Goal: Information Seeking & Learning: Learn about a topic

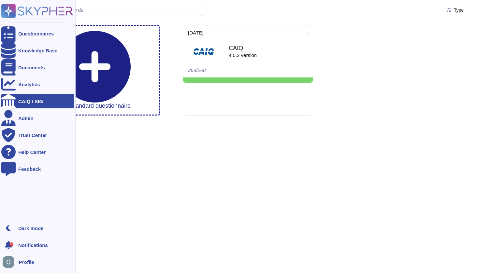
click at [29, 261] on span "Profile" at bounding box center [26, 262] width 15 height 5
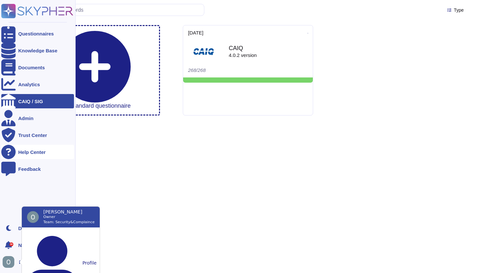
click at [27, 149] on div "Help Center" at bounding box center [37, 152] width 73 height 14
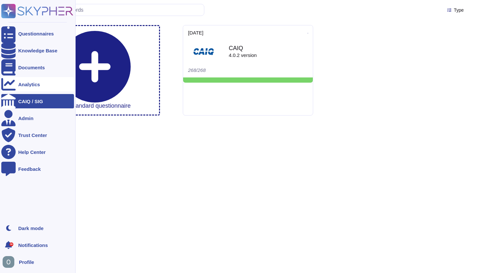
click at [28, 83] on div "Analytics" at bounding box center [29, 84] width 22 height 5
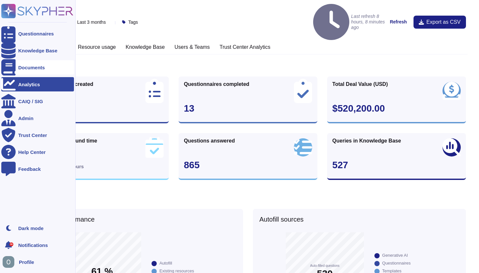
click at [26, 67] on div "Documents" at bounding box center [31, 67] width 27 height 5
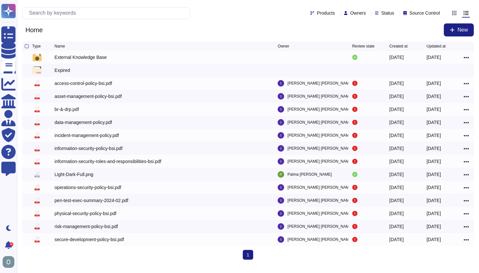
click at [345, 29] on div "Home New" at bounding box center [248, 29] width 452 height 13
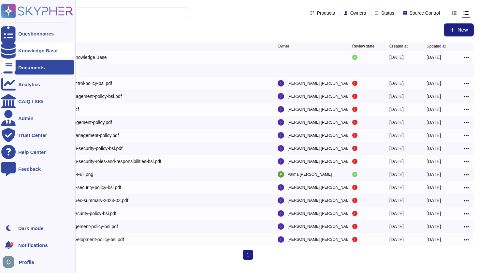
click at [12, 46] on div at bounding box center [8, 50] width 14 height 14
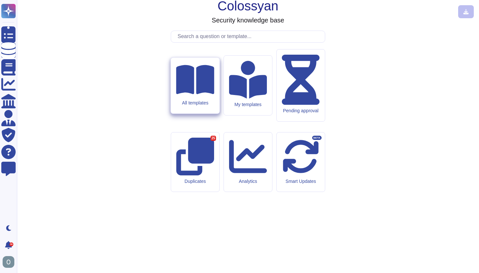
click at [190, 94] on icon at bounding box center [195, 79] width 38 height 29
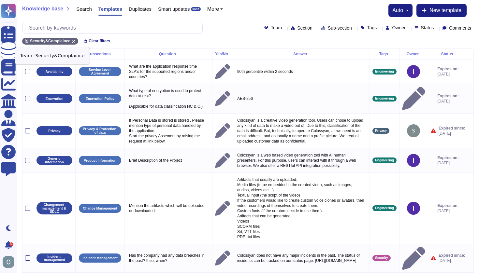
click at [75, 40] on icon at bounding box center [74, 41] width 4 height 4
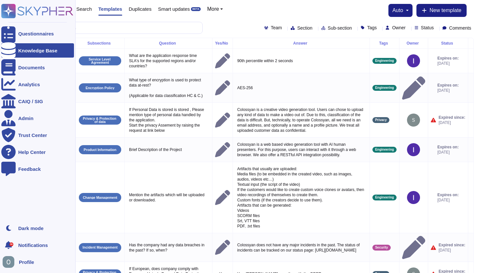
click at [12, 50] on div at bounding box center [8, 50] width 14 height 14
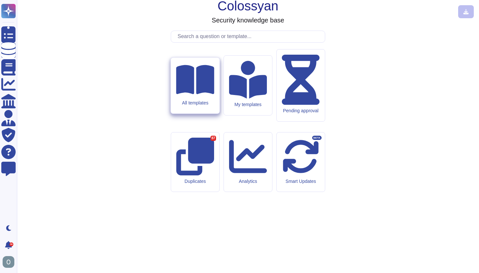
click at [195, 94] on icon at bounding box center [195, 79] width 38 height 29
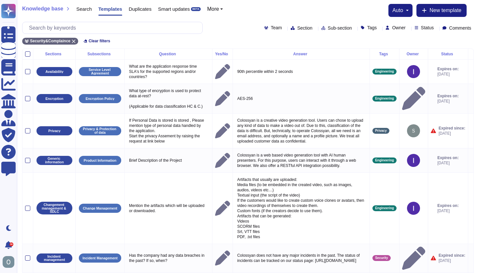
click at [223, 9] on button "More" at bounding box center [215, 9] width 16 height 5
click at [225, 21] on link "Sections" at bounding box center [233, 19] width 51 height 8
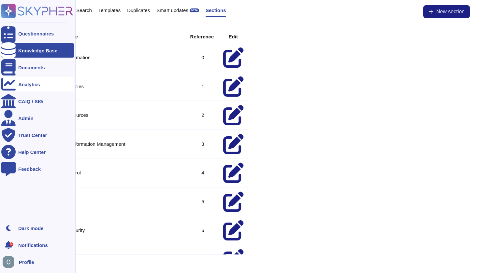
click at [30, 85] on div "Analytics" at bounding box center [29, 84] width 22 height 5
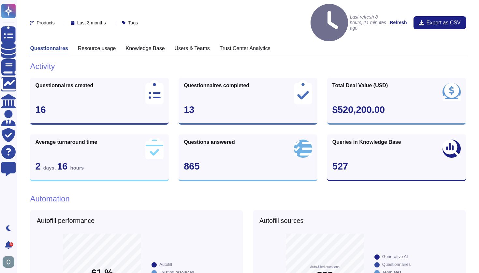
click at [137, 45] on h3 "Knowledge Base" at bounding box center [144, 48] width 39 height 6
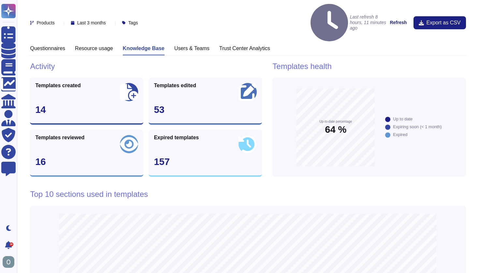
click at [110, 45] on h3 "Resource usage" at bounding box center [94, 48] width 38 height 6
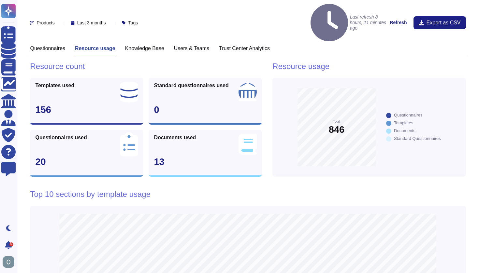
click at [56, 45] on h3 "Questionnaires" at bounding box center [47, 48] width 35 height 6
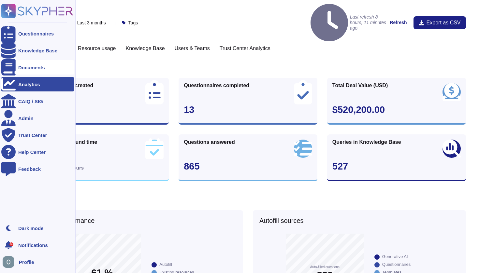
click at [17, 66] on div "Documents" at bounding box center [37, 67] width 73 height 14
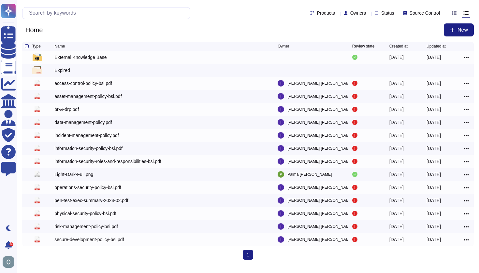
click at [443, 13] on icon at bounding box center [443, 13] width 0 height 0
click at [355, 27] on div "Home New" at bounding box center [248, 29] width 452 height 13
click at [443, 13] on icon at bounding box center [443, 13] width 0 height 0
click at [397, 13] on icon at bounding box center [397, 13] width 0 height 0
click at [328, 25] on div "Home New" at bounding box center [248, 29] width 452 height 13
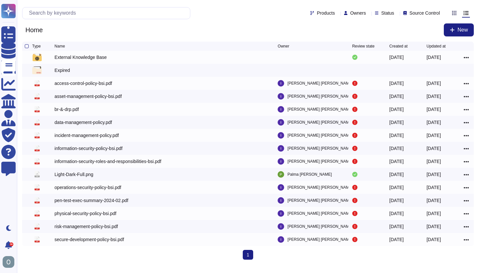
click at [369, 11] on div at bounding box center [369, 12] width 0 height 5
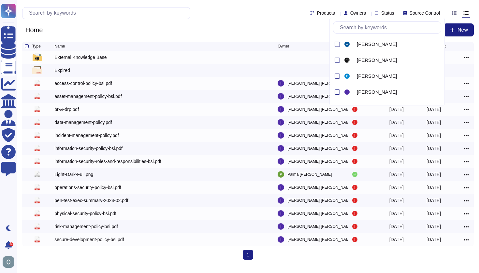
click at [275, 32] on div "Home New" at bounding box center [248, 29] width 452 height 13
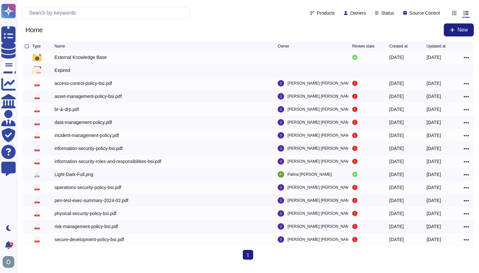
click at [338, 13] on icon at bounding box center [338, 13] width 0 height 0
click at [244, 35] on div "Home New" at bounding box center [248, 29] width 452 height 13
click at [397, 13] on icon at bounding box center [397, 13] width 0 height 0
click at [414, 11] on span "Source Control" at bounding box center [425, 13] width 30 height 5
click at [415, 45] on span "Used as a source of suggestions" at bounding box center [435, 45] width 71 height 6
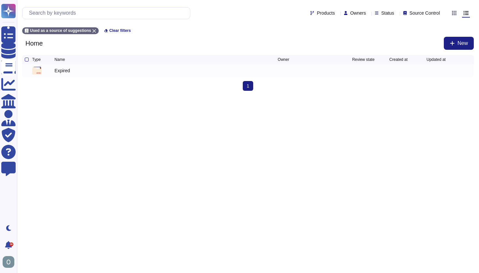
click at [435, 14] on span "Source Control" at bounding box center [425, 13] width 30 height 5
click at [406, 46] on span "Used as a source of suggestions" at bounding box center [435, 45] width 71 height 6
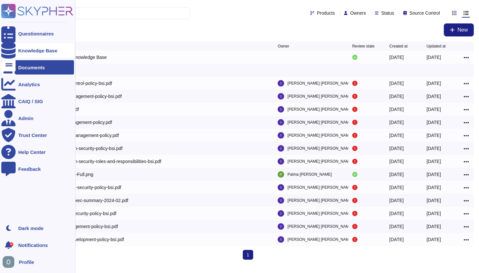
click at [31, 51] on div "Knowledge Base" at bounding box center [37, 50] width 39 height 5
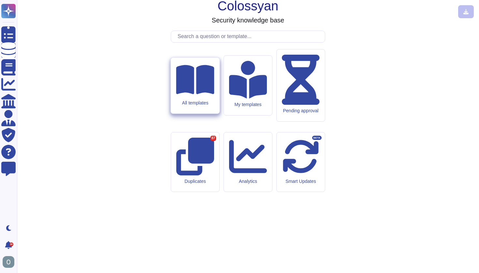
click at [208, 114] on div "All templates" at bounding box center [195, 86] width 49 height 56
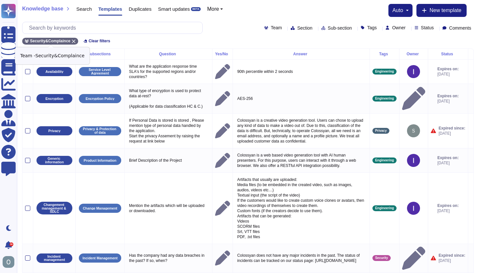
click at [75, 39] on icon at bounding box center [74, 41] width 4 height 4
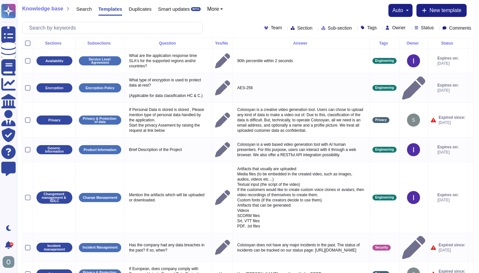
click at [87, 9] on span "Search" at bounding box center [84, 9] width 16 height 5
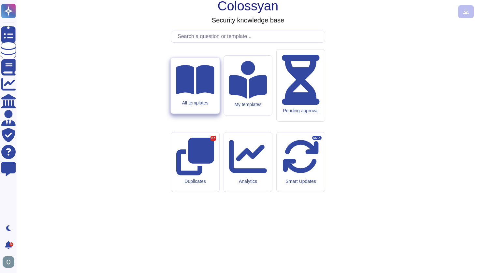
click at [193, 97] on icon at bounding box center [195, 80] width 38 height 34
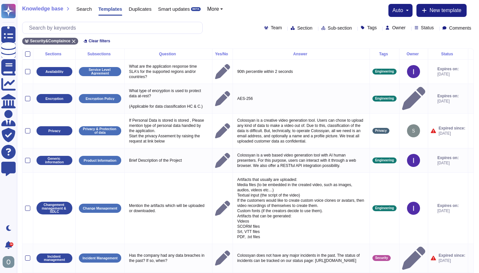
click at [228, 11] on div "Knowledge base Search Templates Duplicates Smart updates BETA More" at bounding box center [125, 10] width 206 height 13
click at [223, 7] on button "More" at bounding box center [215, 9] width 16 height 5
click at [279, 16] on div "Knowledge base Search Templates Duplicates Smart updates BETA More Sections aut…" at bounding box center [248, 10] width 452 height 13
click at [436, 28] on icon at bounding box center [436, 28] width 0 height 0
click at [474, 28] on icon at bounding box center [474, 28] width 0 height 0
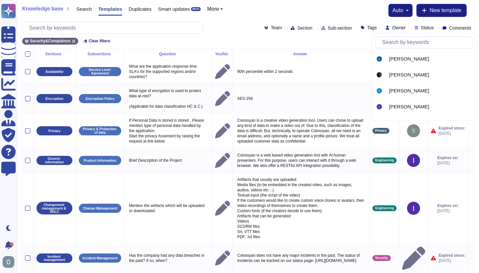
click at [390, 80] on icon at bounding box center [463, 121] width 146 height 83
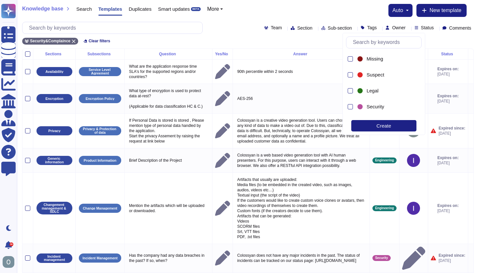
click at [328, 26] on span "Sub-section" at bounding box center [340, 28] width 24 height 5
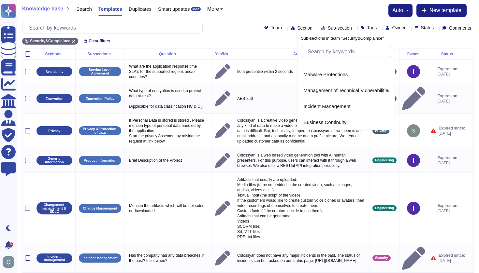
scroll to position [956, 0]
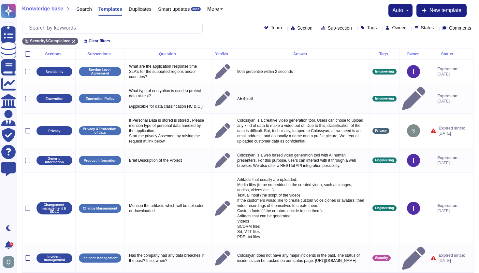
click at [315, 28] on icon at bounding box center [315, 28] width 0 height 0
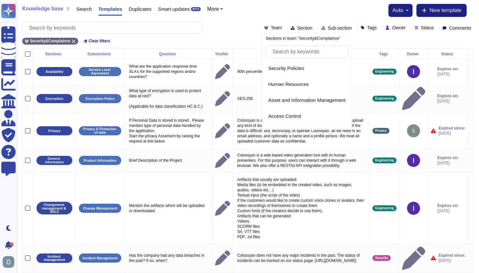
click at [285, 28] on icon at bounding box center [285, 28] width 0 height 0
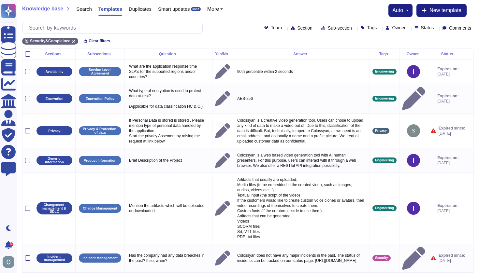
click at [213, 30] on div "Team Section Sub-section Tags Owner Status Comments" at bounding box center [248, 28] width 452 height 12
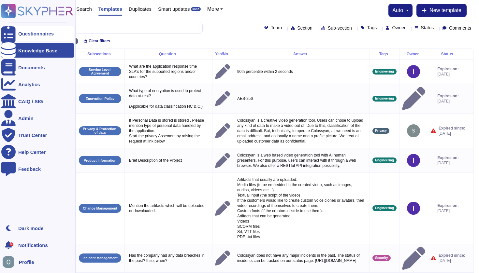
click at [17, 32] on div "Questionnaires" at bounding box center [37, 33] width 73 height 14
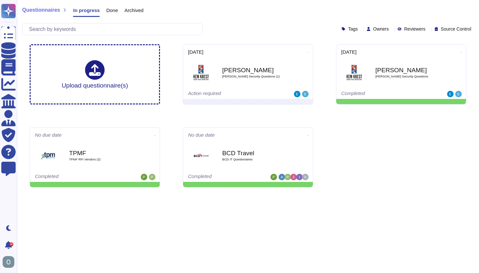
click at [474, 30] on icon at bounding box center [474, 30] width 0 height 0
click at [429, 61] on span "Used as a source of suggestions" at bounding box center [435, 61] width 71 height 6
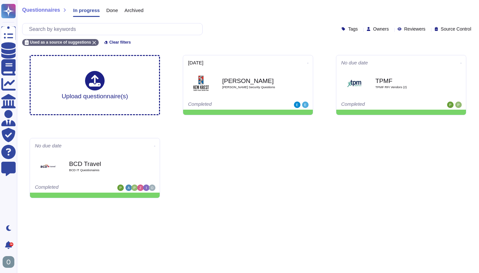
click at [412, 60] on span "Used as a source of suggestions" at bounding box center [435, 61] width 71 height 6
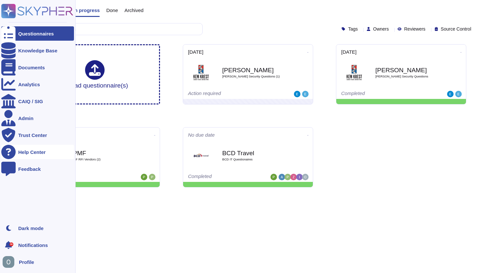
click at [35, 155] on div "Help Center" at bounding box center [37, 152] width 73 height 14
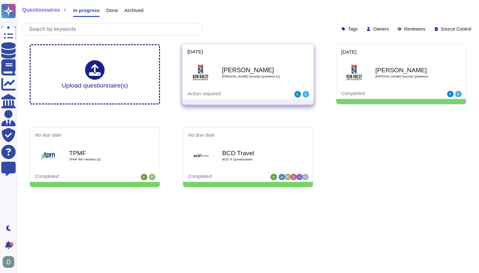
click at [308, 51] on icon at bounding box center [308, 52] width 1 height 2
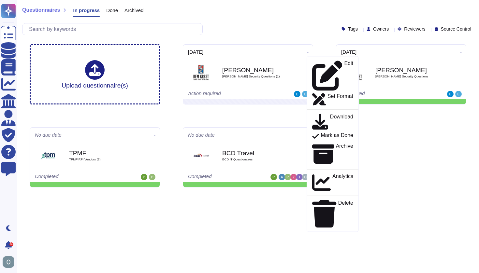
click at [413, 151] on div "Upload questionnaire(s) 2025-08-19 Edit Set Format Download Mark as Done Archiv…" at bounding box center [247, 116] width 447 height 154
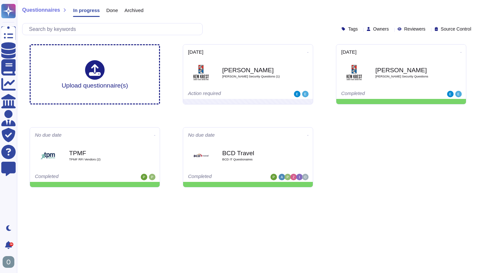
click at [113, 11] on span "Done" at bounding box center [112, 10] width 12 height 5
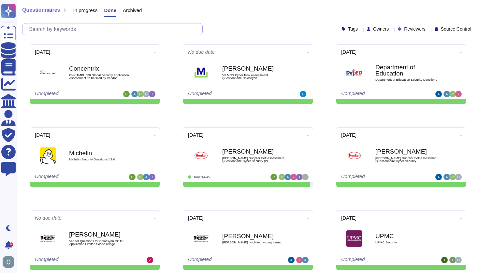
click at [130, 31] on input "text" at bounding box center [114, 28] width 177 height 11
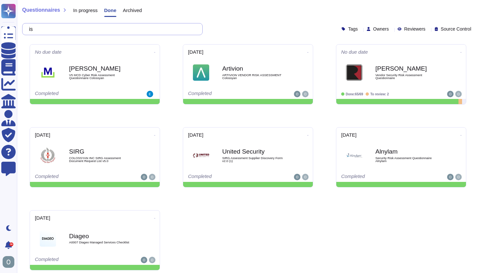
type input "i"
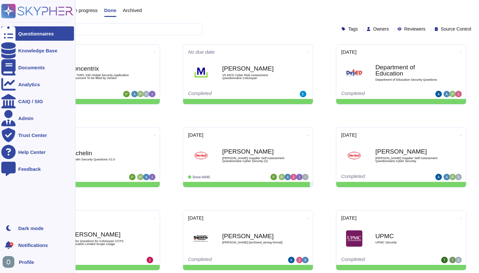
click at [26, 262] on span "Profile" at bounding box center [26, 262] width 15 height 5
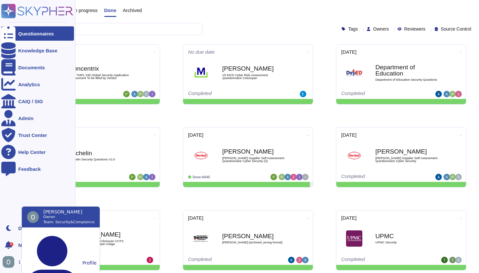
click at [12, 189] on ul "Questionnaires Knowledge Base Documents Analytics CAIQ / SIG Admin Trust Center…" at bounding box center [37, 121] width 73 height 191
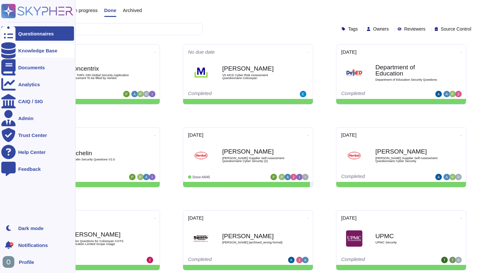
click at [33, 51] on div "Knowledge Base" at bounding box center [37, 50] width 39 height 5
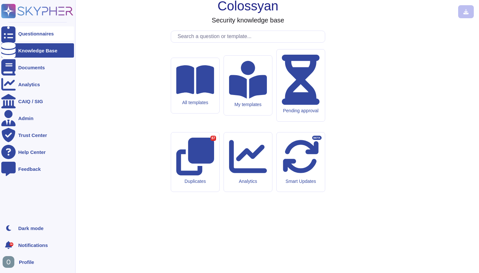
click at [22, 31] on div "Questionnaires" at bounding box center [36, 33] width 36 height 5
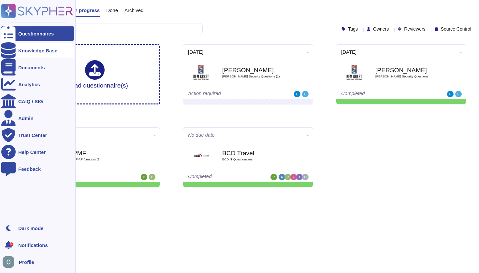
click at [38, 51] on div "Knowledge Base" at bounding box center [37, 50] width 39 height 5
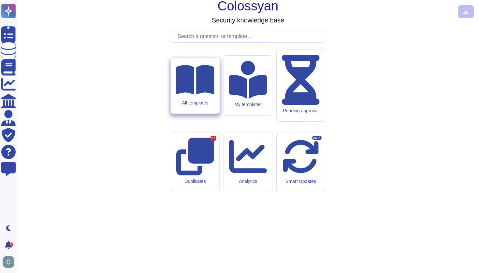
click at [211, 114] on div "All templates" at bounding box center [195, 86] width 49 height 56
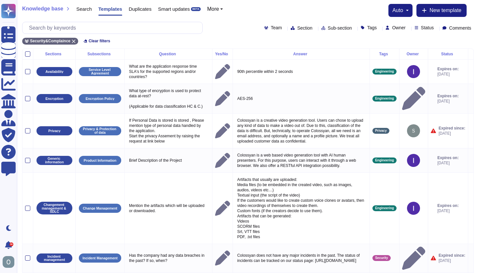
click at [406, 10] on button "auto" at bounding box center [400, 10] width 16 height 5
click at [338, 12] on div "Knowledge base Search Templates Duplicates Smart updates BETA More auto Auto di…" at bounding box center [248, 10] width 452 height 13
click at [76, 40] on icon at bounding box center [74, 41] width 4 height 4
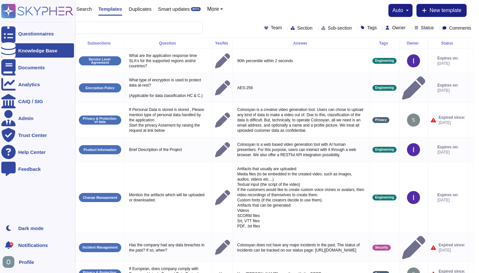
click at [34, 50] on div "Knowledge Base" at bounding box center [37, 50] width 39 height 5
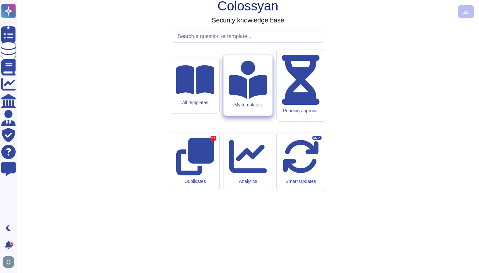
click at [250, 116] on div "My templates" at bounding box center [248, 85] width 49 height 60
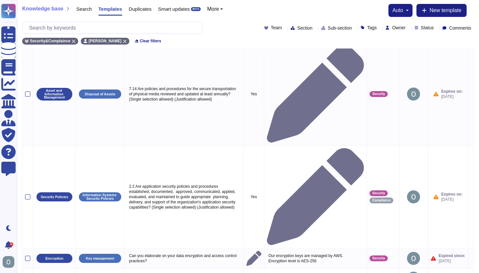
scroll to position [109, 0]
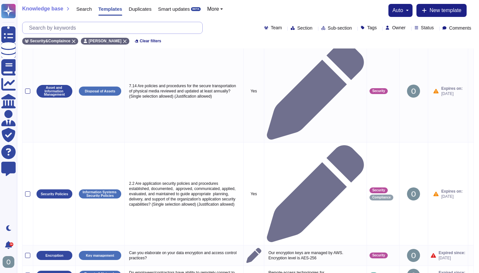
click at [73, 26] on input "text" at bounding box center [114, 27] width 177 height 11
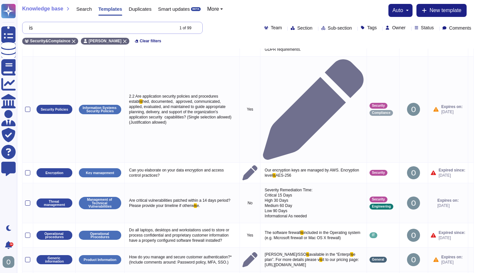
scroll to position [0, 0]
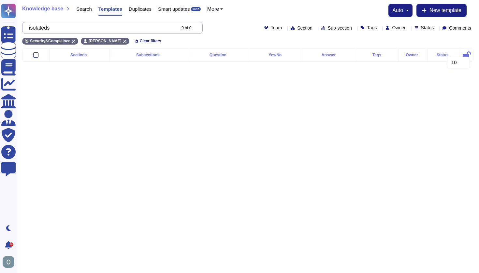
type input "isolated"
drag, startPoint x: 59, startPoint y: 27, endPoint x: 23, endPoint y: 26, distance: 36.5
click at [23, 26] on div "isolated 0 of 0" at bounding box center [112, 28] width 181 height 12
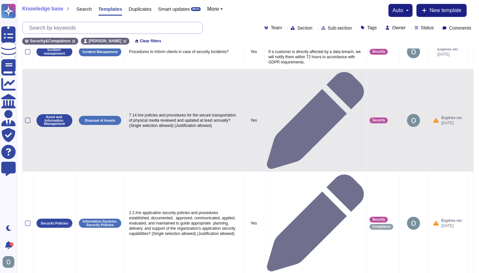
scroll to position [109, 0]
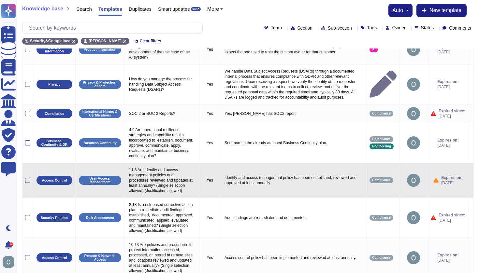
scroll to position [0, 0]
